Goal: Task Accomplishment & Management: Manage account settings

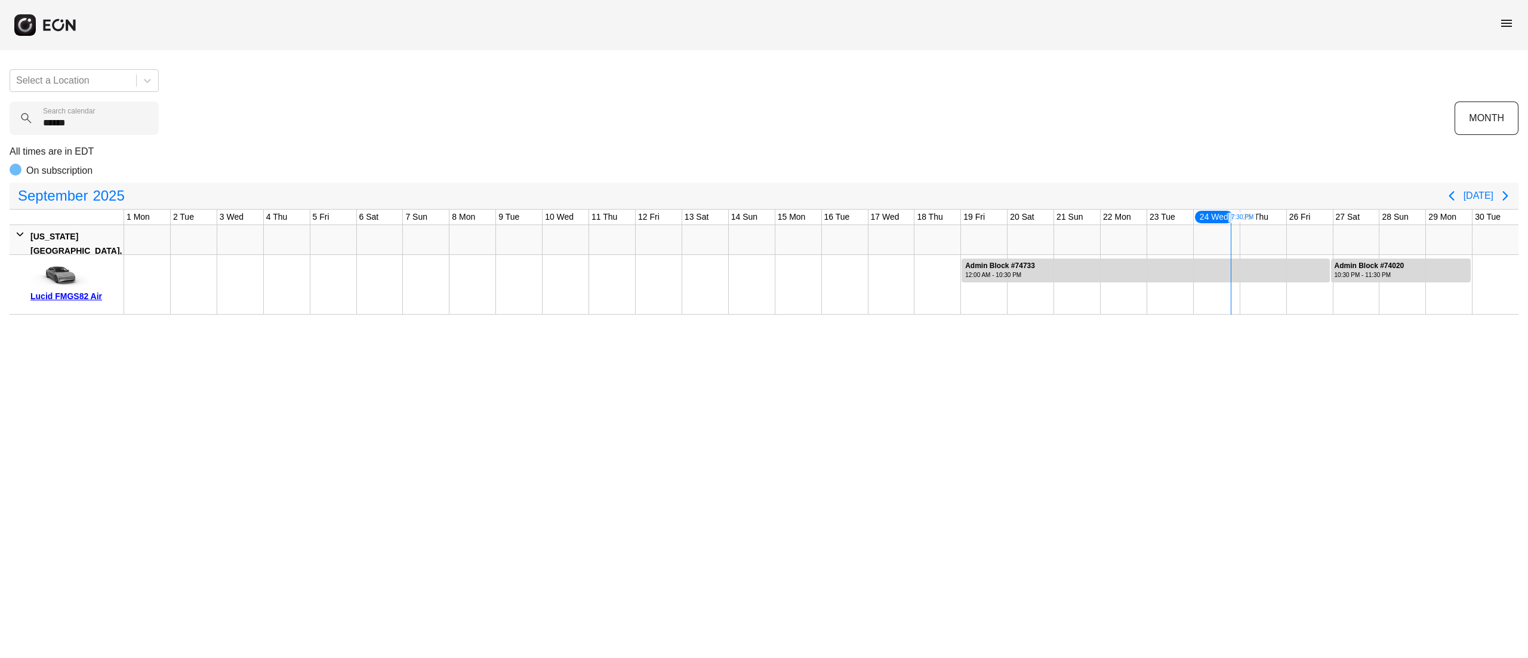
click at [0, 172] on div "Select a Location ****** Search calendar MONTH All times are in EDT On subscrip…" at bounding box center [764, 187] width 1528 height 255
